Goal: Information Seeking & Learning: Learn about a topic

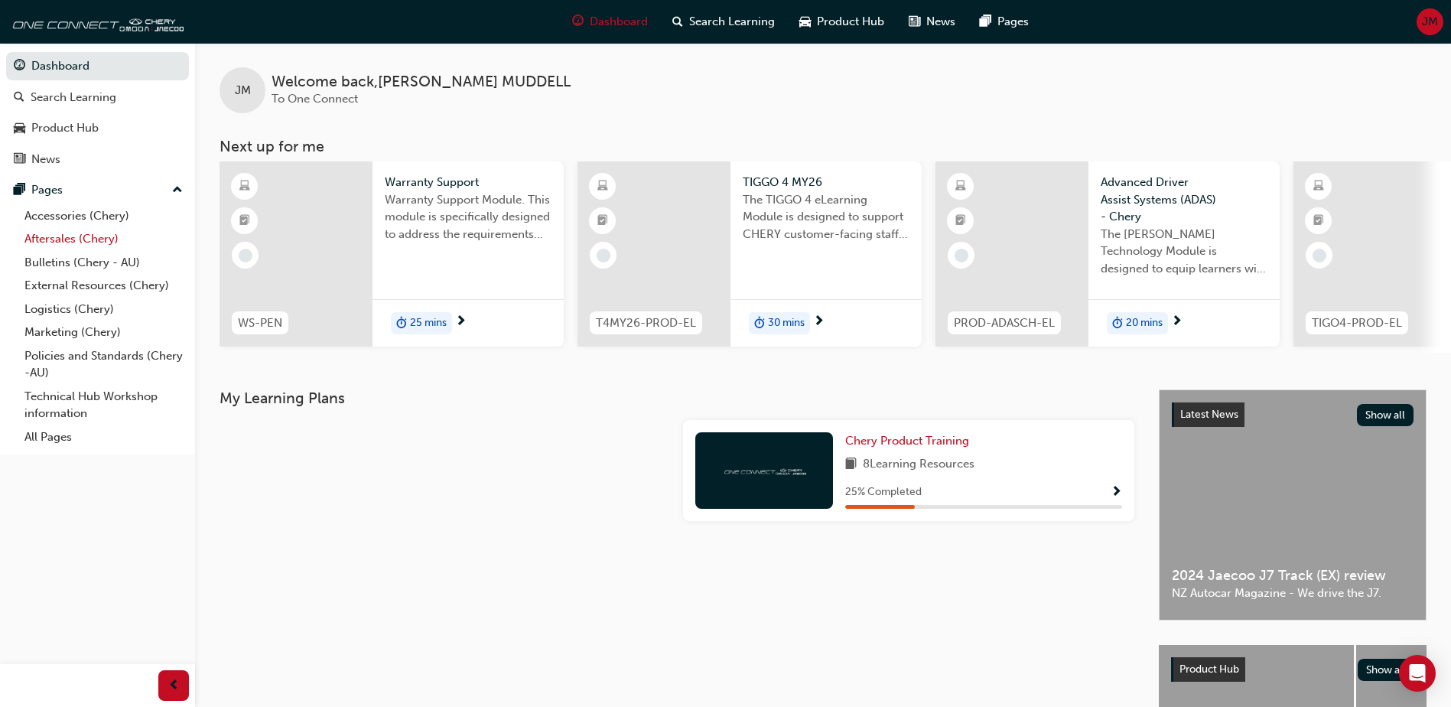
click at [64, 236] on link "Aftersales (Chery)" at bounding box center [103, 239] width 171 height 24
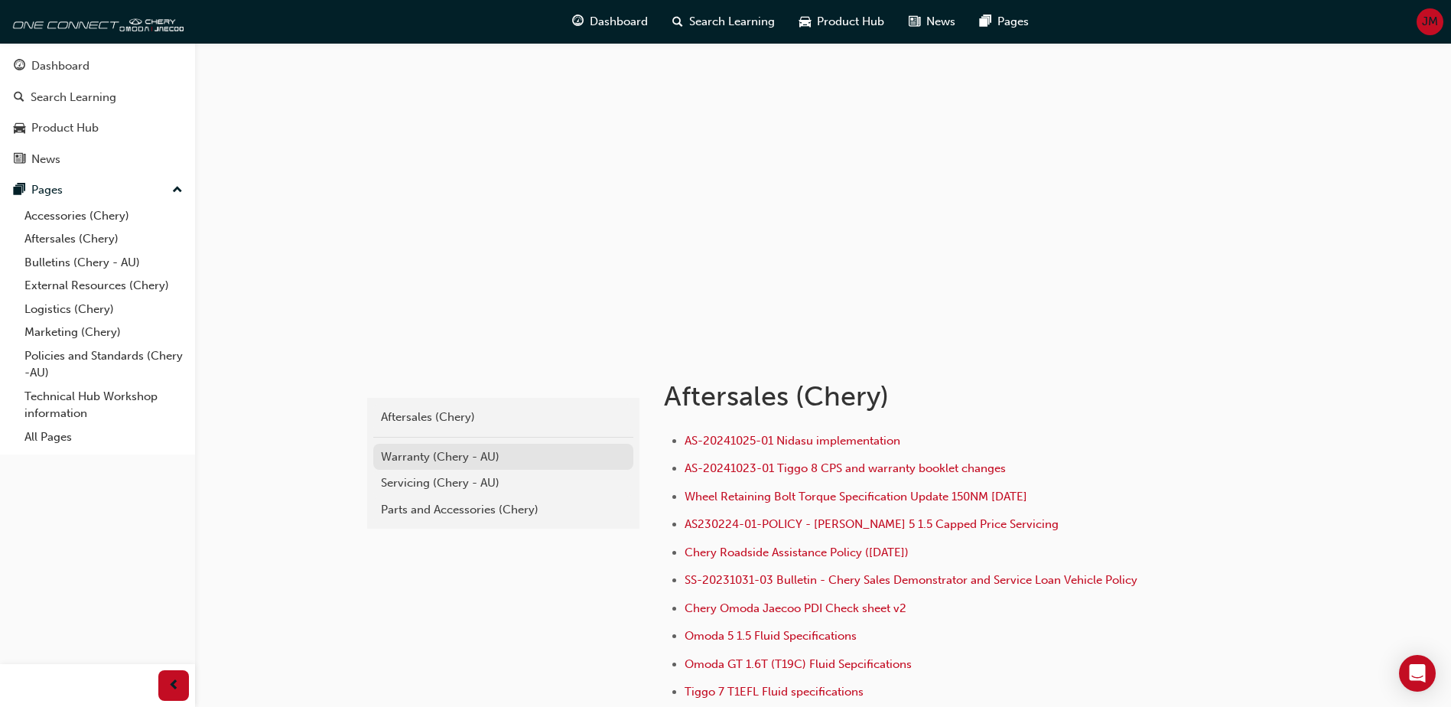
click at [410, 460] on div "Warranty (Chery - AU)" at bounding box center [503, 457] width 245 height 18
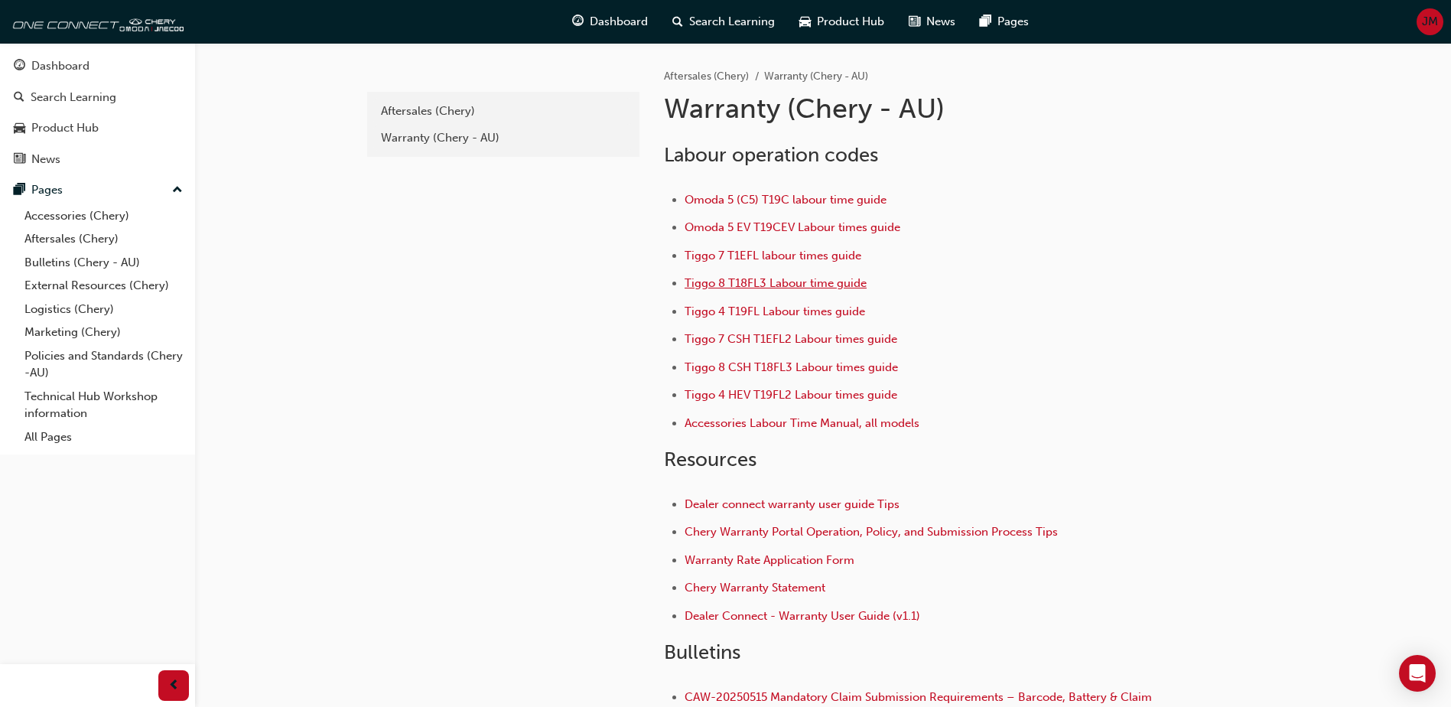
click at [767, 280] on span "Tiggo 8 T18FL3 Labour time guide" at bounding box center [775, 283] width 182 height 14
